Goal: Task Accomplishment & Management: Manage account settings

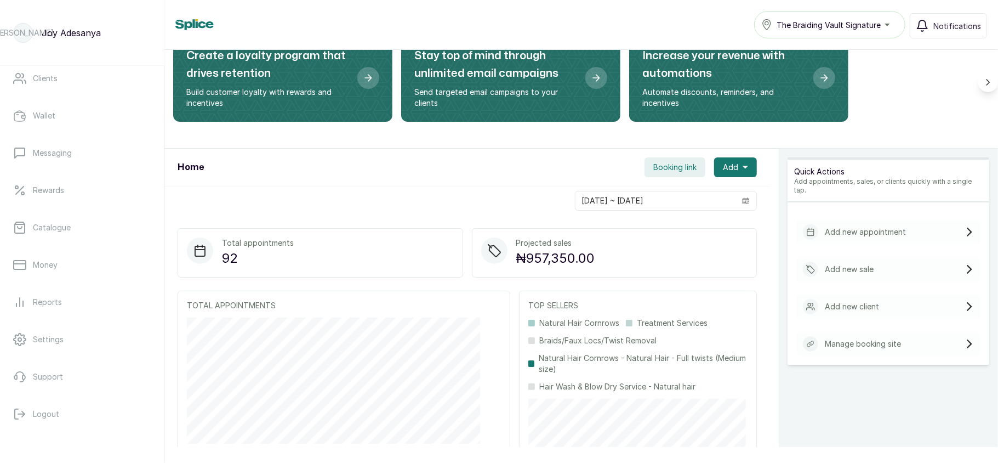
scroll to position [140, 0]
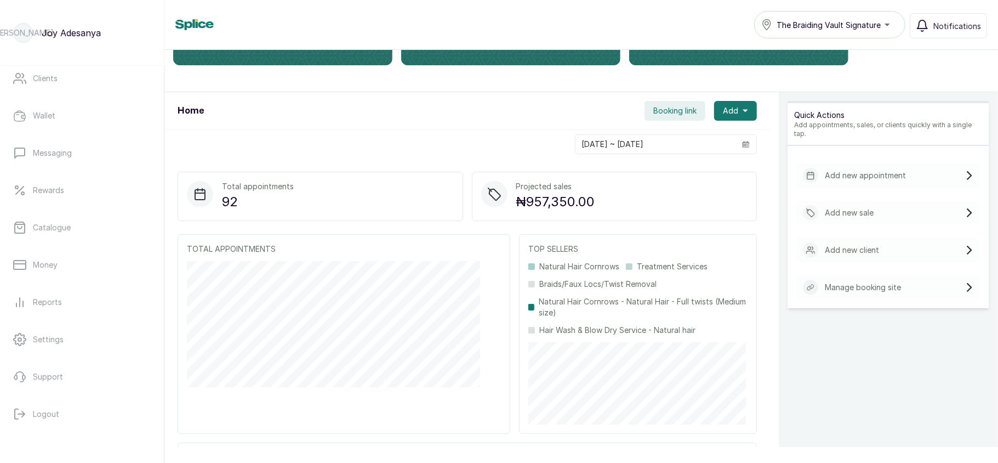
click at [839, 22] on span "The Braiding Vault Signature" at bounding box center [829, 25] width 104 height 12
click at [68, 128] on link "Staff" at bounding box center [82, 118] width 146 height 31
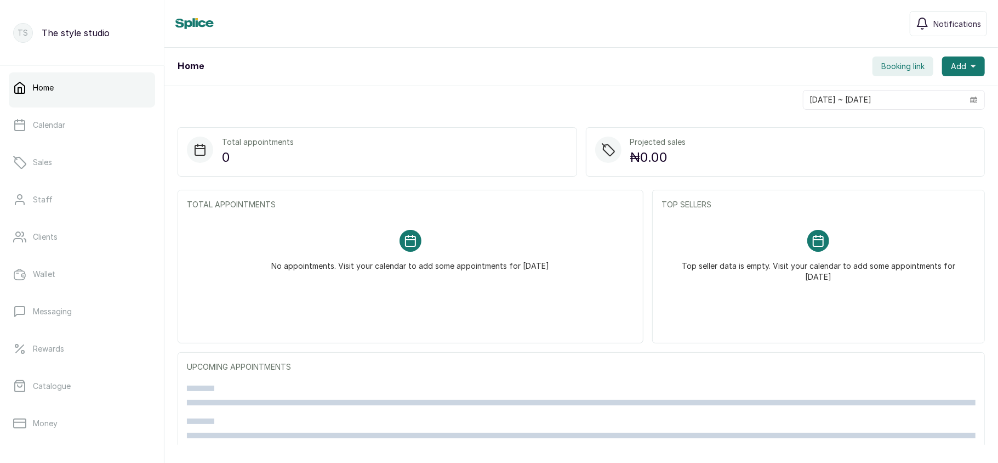
scroll to position [158, 0]
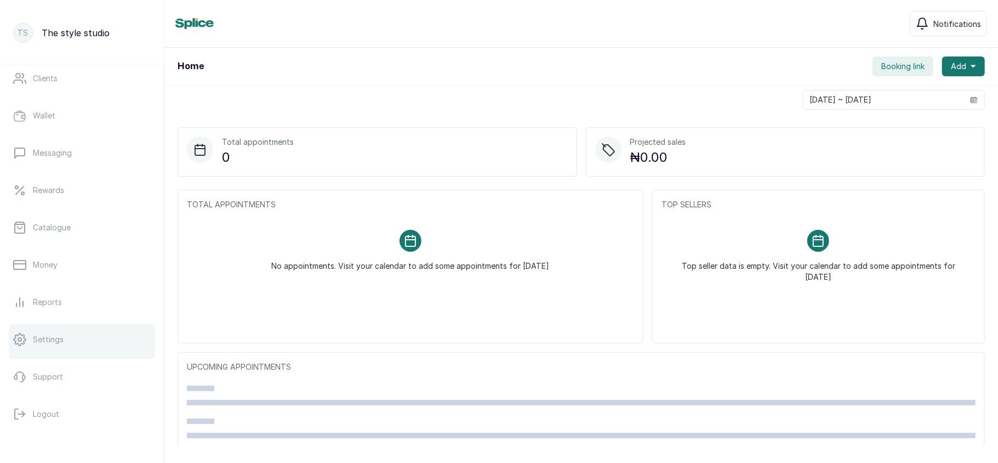
click at [83, 349] on link "Settings" at bounding box center [82, 339] width 146 height 31
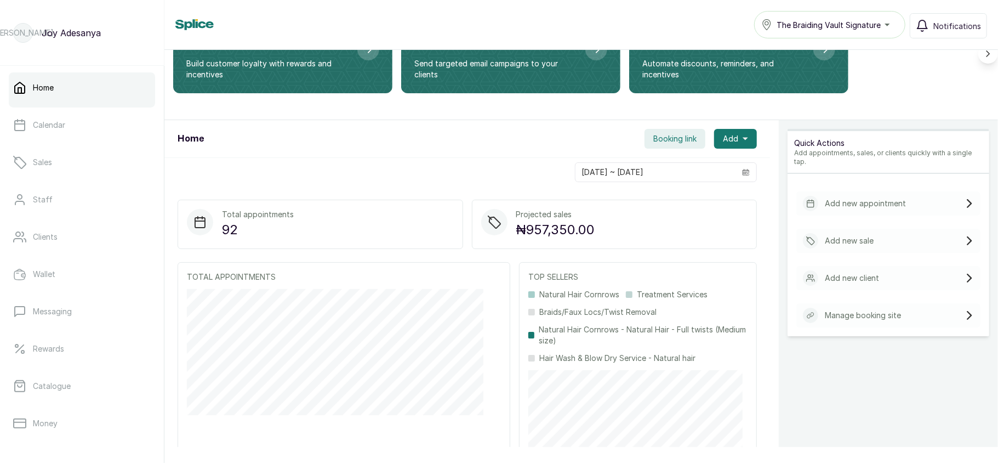
scroll to position [113, 0]
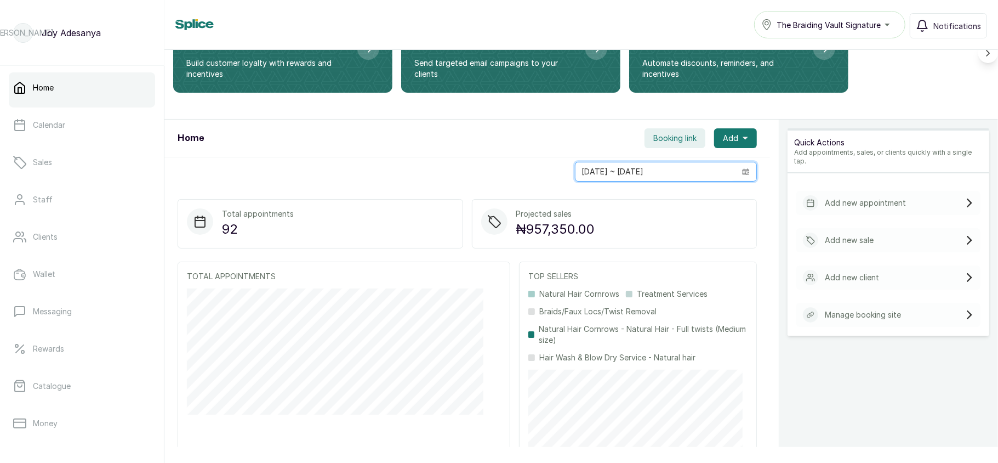
click at [656, 172] on input "[DATE] ~ [DATE]" at bounding box center [656, 171] width 160 height 19
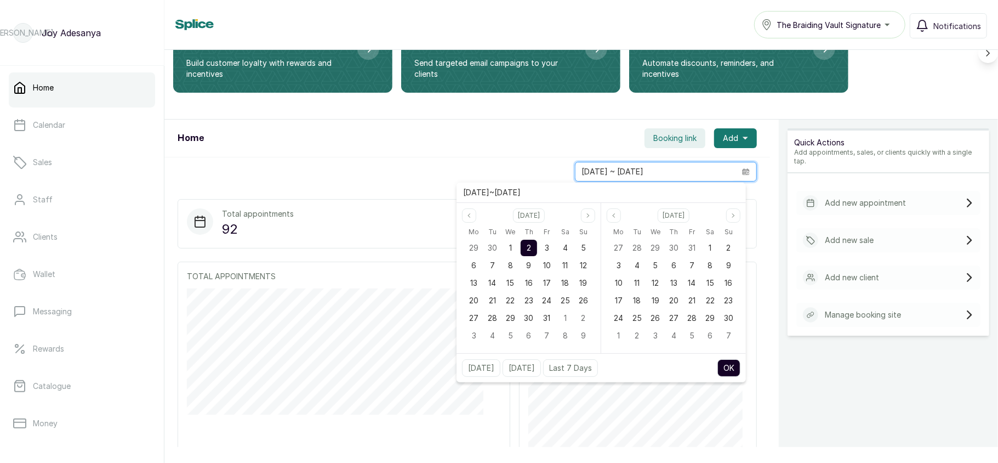
click at [656, 172] on input "02/10/2025 ~ 02/10/2025" at bounding box center [656, 171] width 160 height 19
click at [728, 369] on button "OK" at bounding box center [729, 368] width 23 height 18
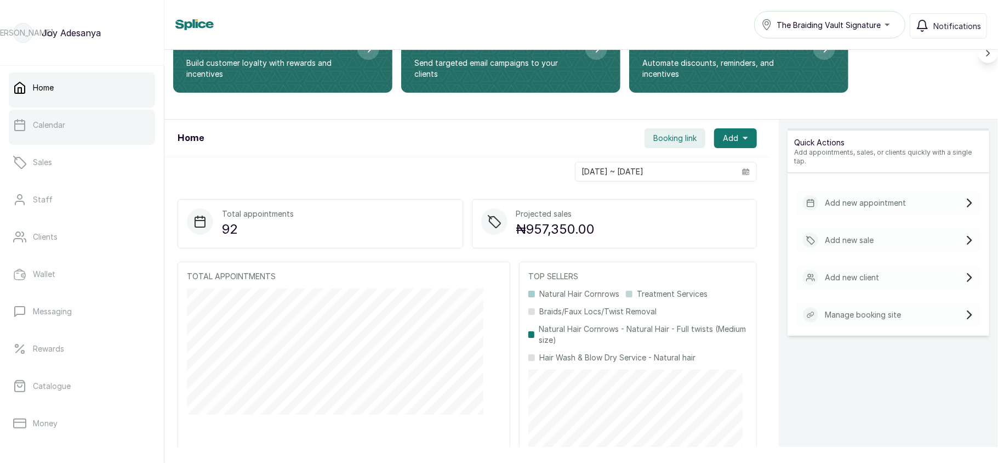
click at [75, 134] on link "Calendar" at bounding box center [82, 125] width 146 height 31
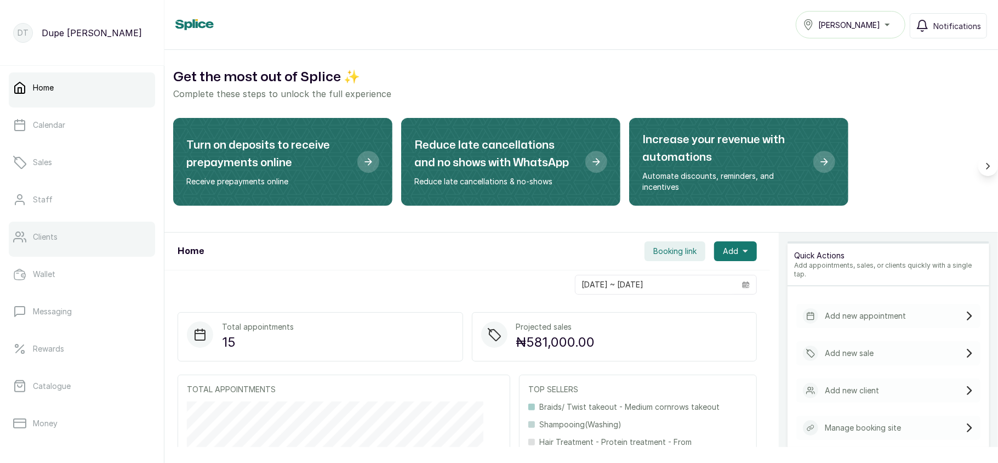
click at [52, 246] on link "Clients" at bounding box center [82, 236] width 146 height 31
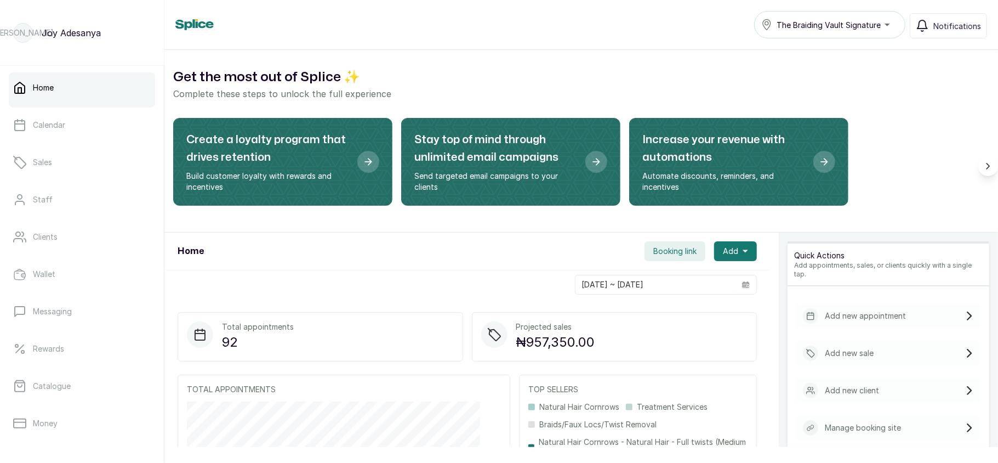
click at [396, 86] on h2 "Get the most out of Splice ✨" at bounding box center [581, 77] width 816 height 20
click at [86, 175] on link "Sales" at bounding box center [82, 162] width 146 height 31
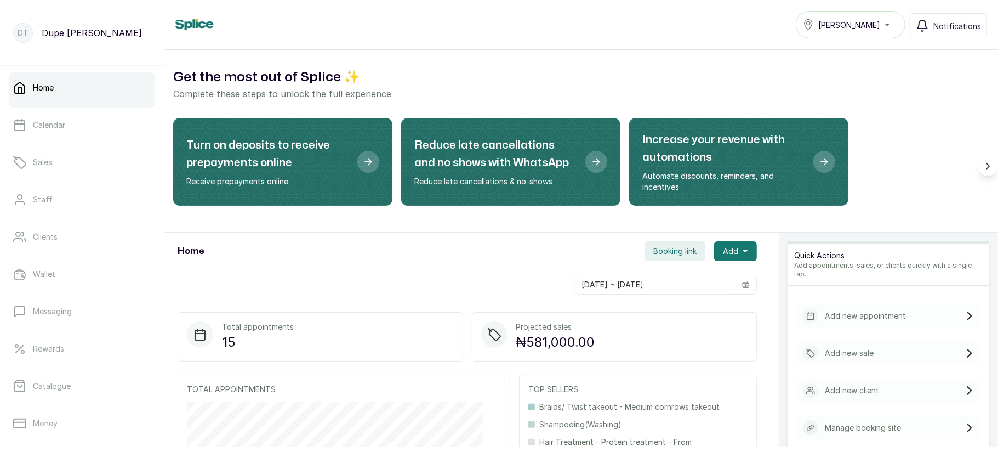
click at [847, 31] on button "Tasala Ikoyi" at bounding box center [851, 24] width 110 height 27
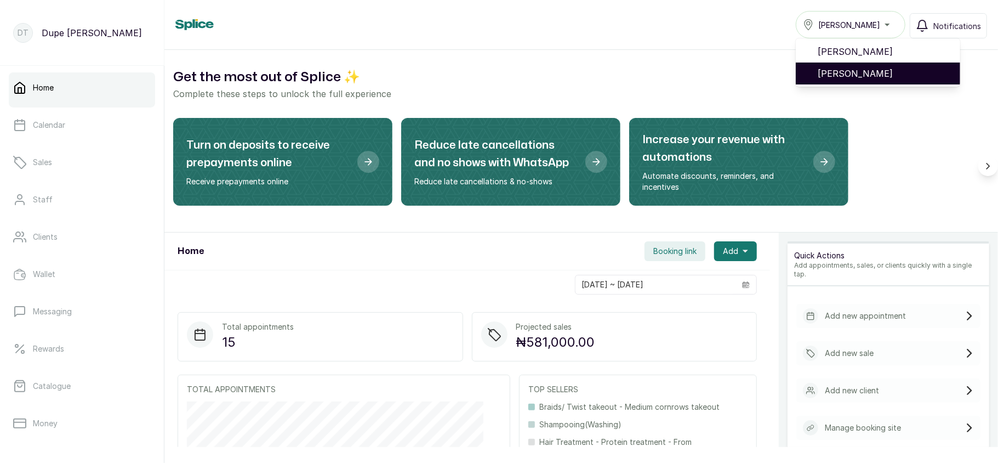
click at [842, 76] on span "[PERSON_NAME]" at bounding box center [885, 73] width 134 height 13
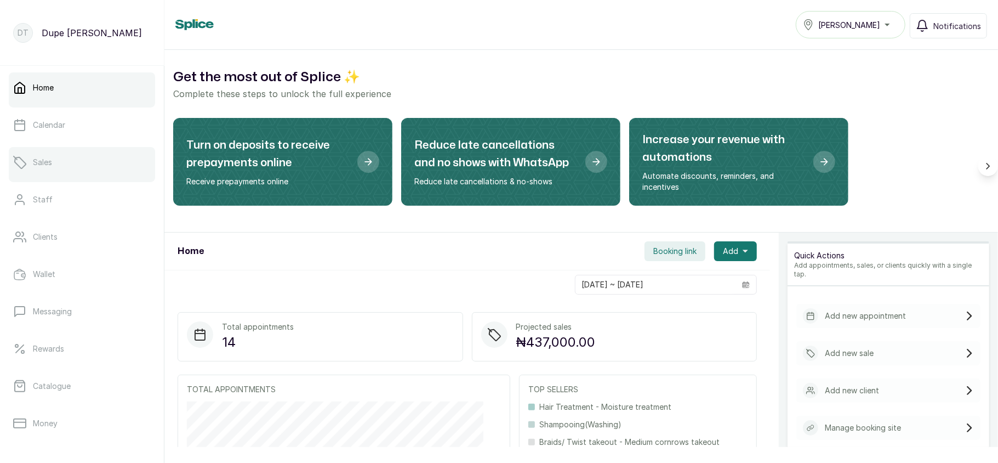
click at [114, 156] on link "Sales" at bounding box center [82, 162] width 146 height 31
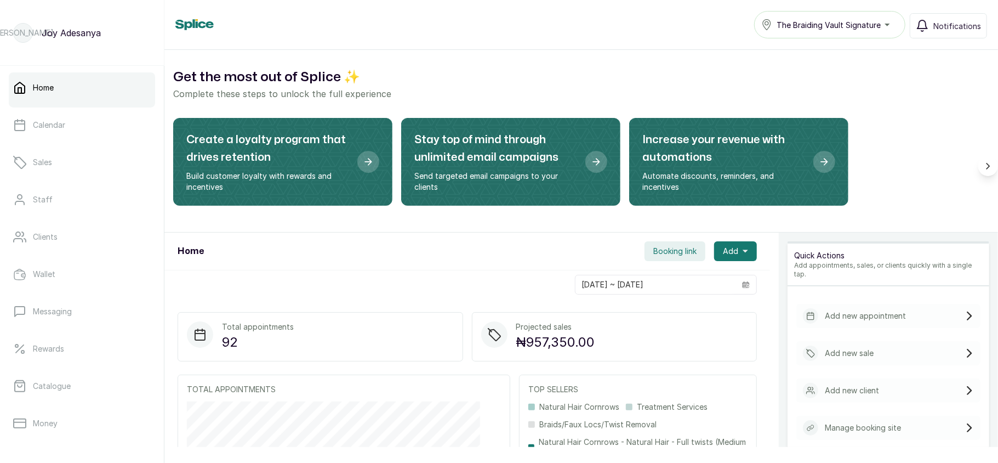
click at [816, 27] on span "The Braiding Vault Signature" at bounding box center [829, 25] width 104 height 12
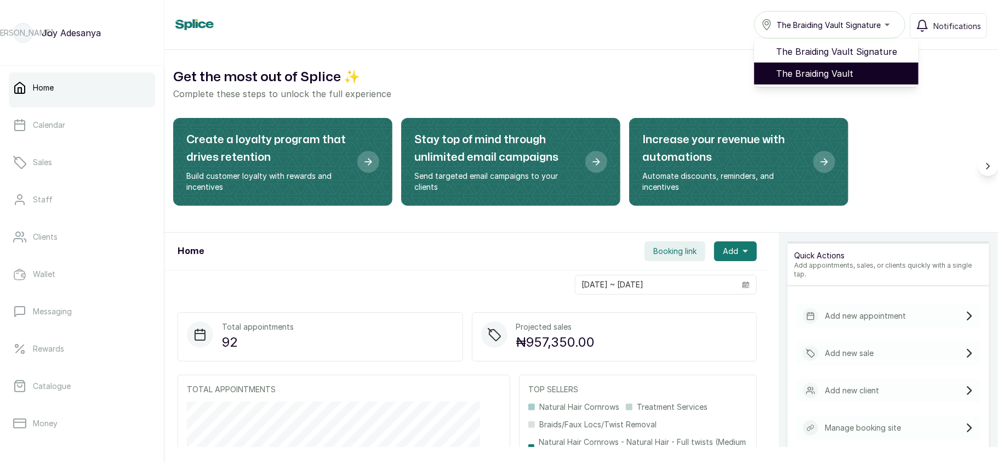
click at [799, 67] on span "The Braiding Vault" at bounding box center [843, 73] width 134 height 13
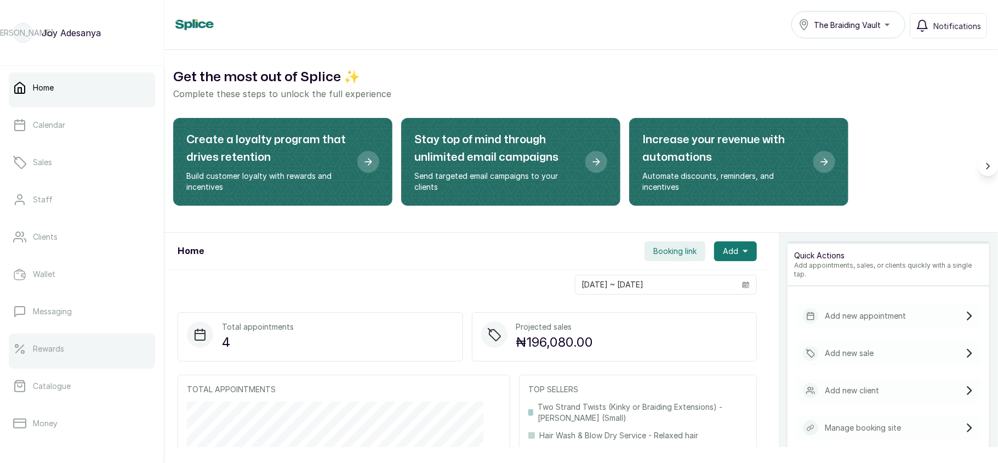
scroll to position [158, 0]
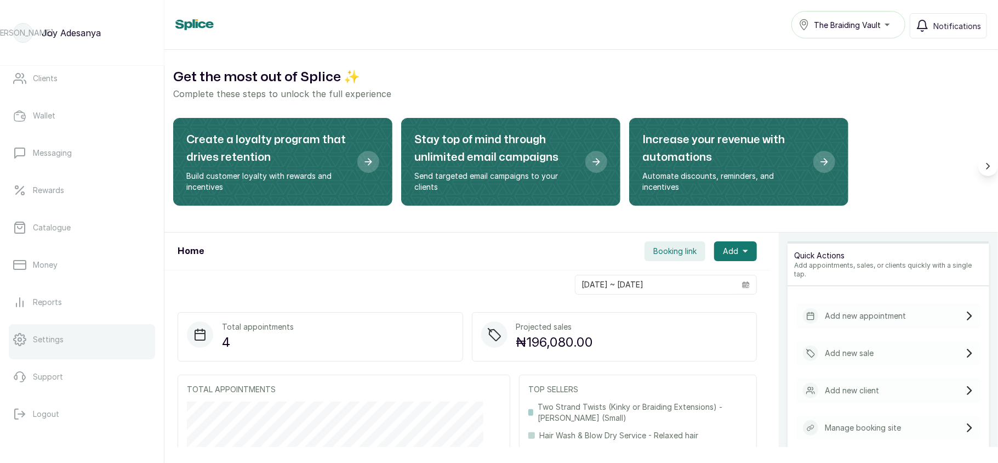
click at [77, 332] on link "Settings" at bounding box center [82, 339] width 146 height 31
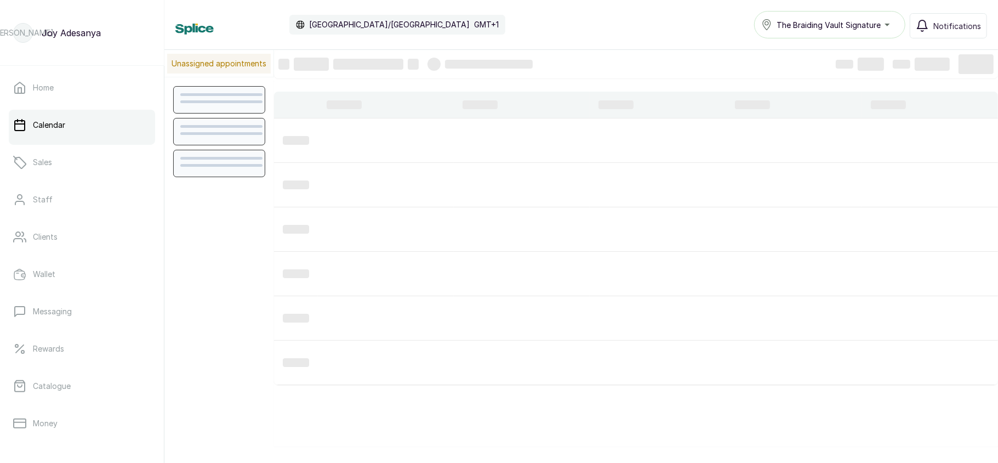
scroll to position [370, 0]
click at [442, 331] on div at bounding box center [385, 317] width 127 height 35
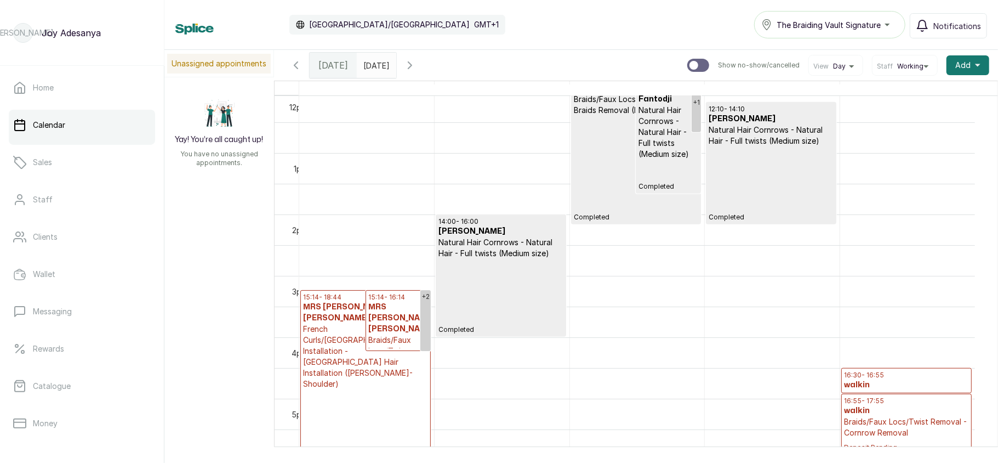
scroll to position [838, 0]
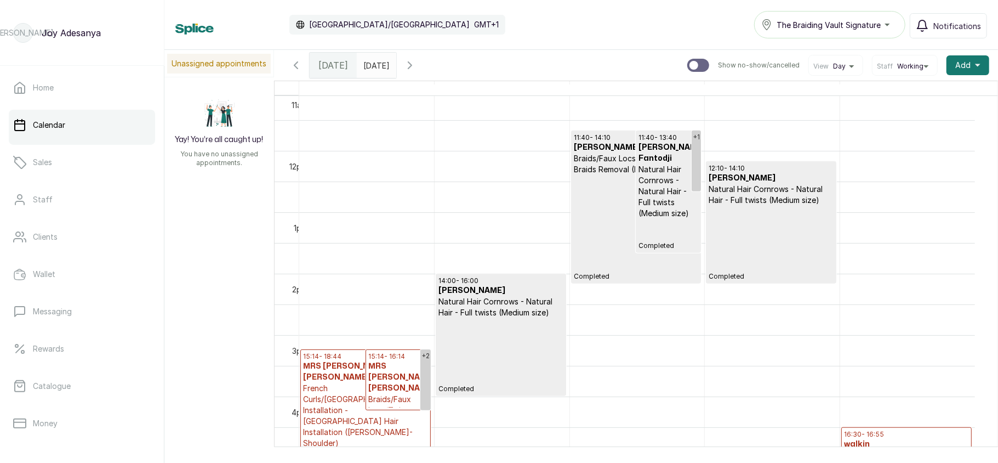
click at [417, 66] on icon "button" at bounding box center [409, 65] width 13 height 13
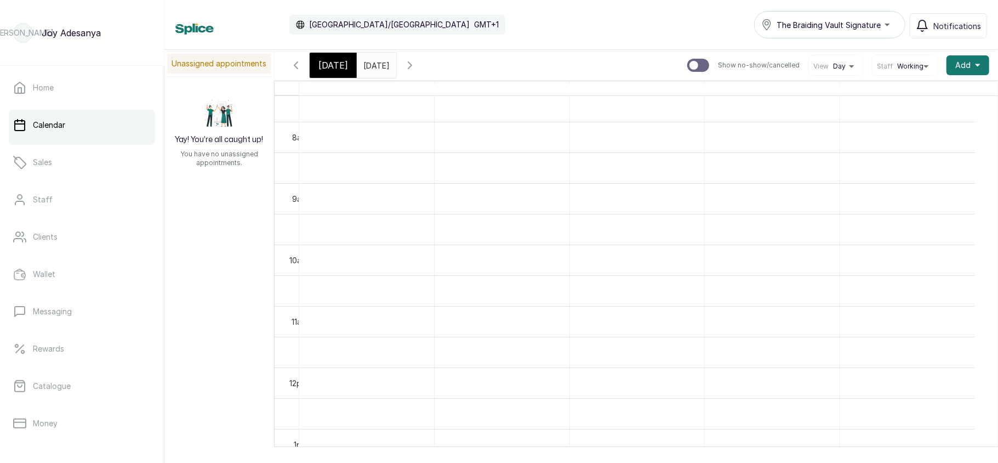
click at [417, 65] on icon "button" at bounding box center [409, 65] width 13 height 13
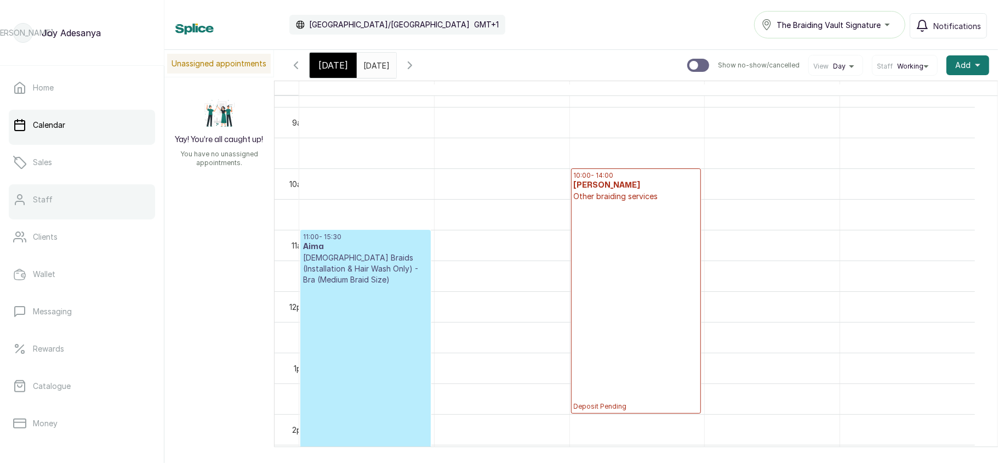
click at [47, 192] on link "Staff" at bounding box center [82, 199] width 146 height 31
